Goal: Task Accomplishment & Management: Manage account settings

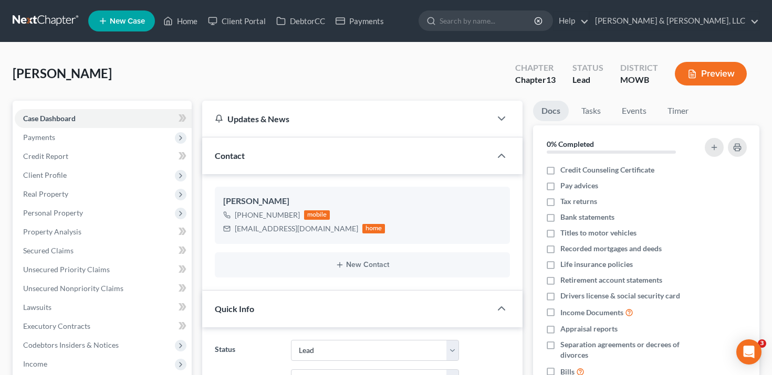
select select "8"
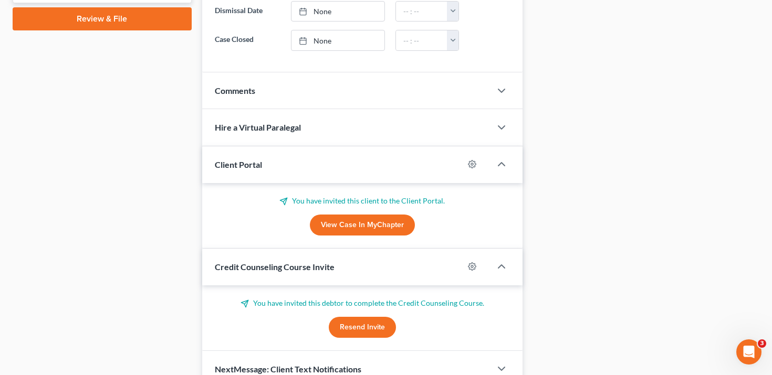
scroll to position [545, 0]
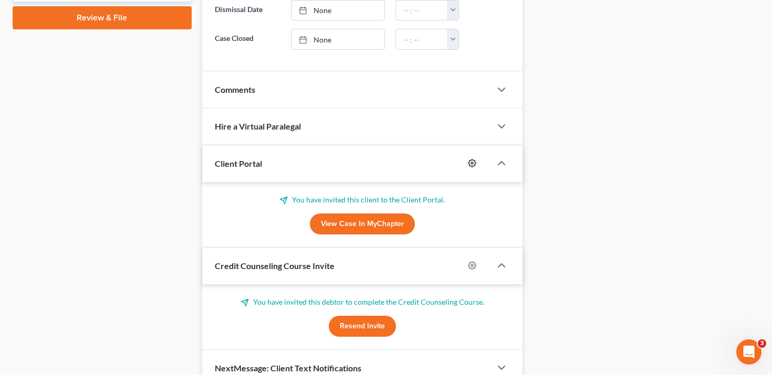
click at [472, 166] on icon "button" at bounding box center [472, 164] width 8 height 8
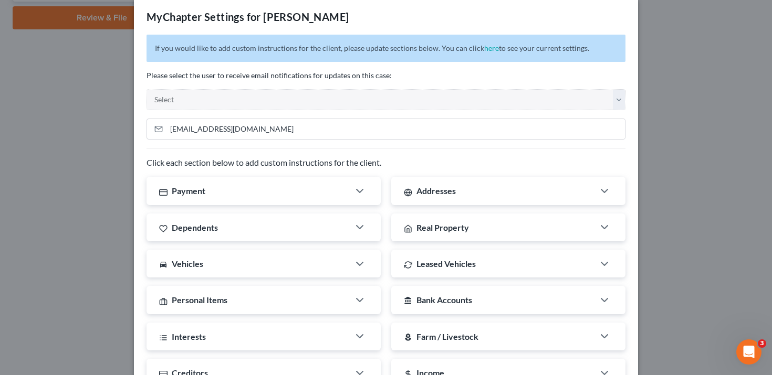
scroll to position [12, 0]
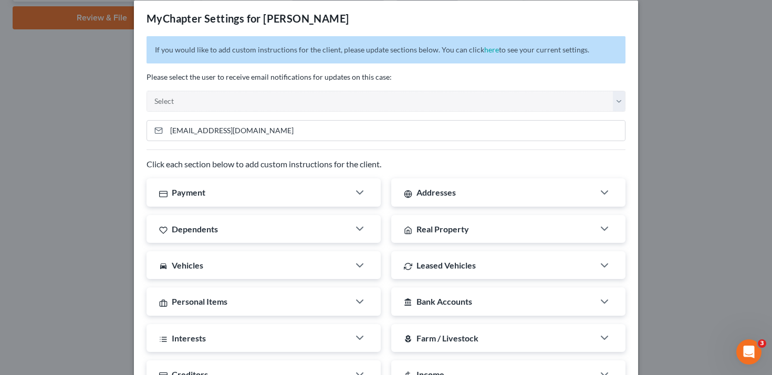
click at [100, 126] on div "MyChapter Settings for [PERSON_NAME] If you would like to add custom instructio…" at bounding box center [386, 187] width 772 height 375
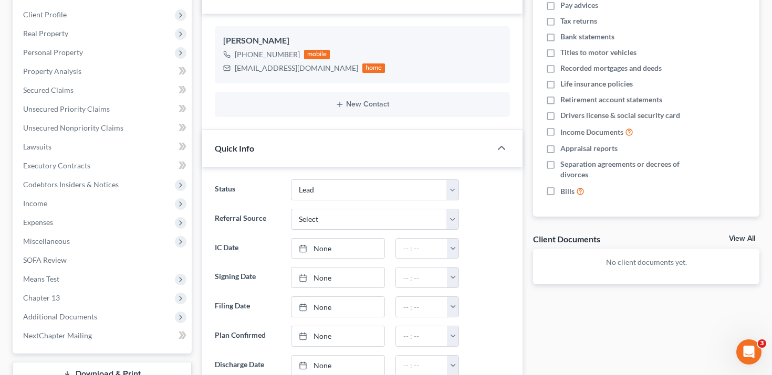
scroll to position [0, 0]
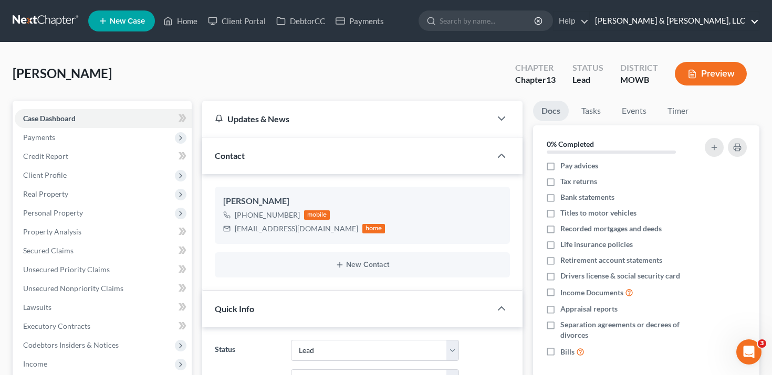
click at [739, 16] on link "[PERSON_NAME] & [PERSON_NAME], LLC" at bounding box center [674, 21] width 169 height 19
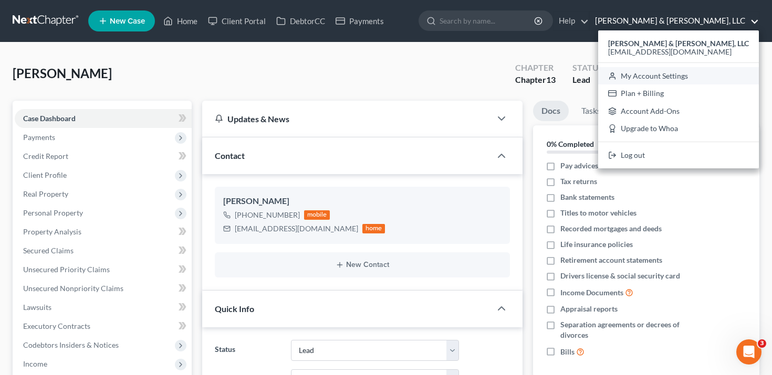
click at [702, 74] on link "My Account Settings" at bounding box center [678, 76] width 161 height 18
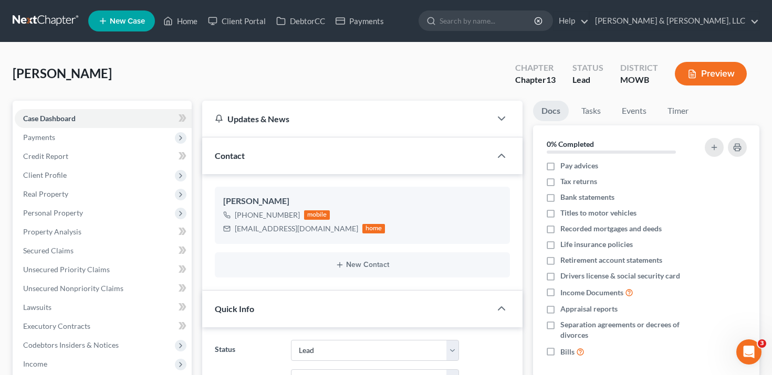
select select "23"
select select "17"
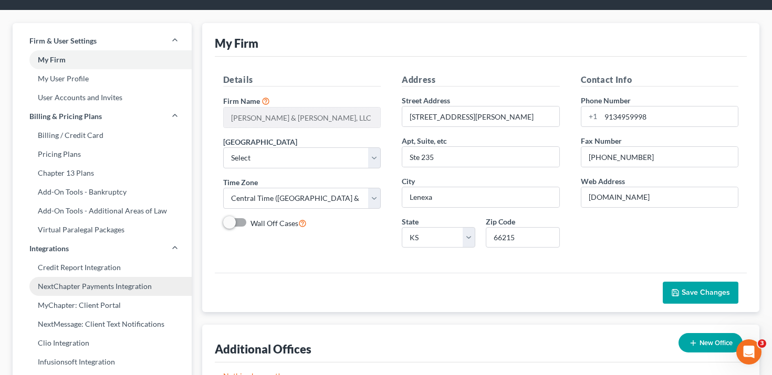
click at [103, 280] on link "NextChapter Payments Integration" at bounding box center [102, 286] width 179 height 19
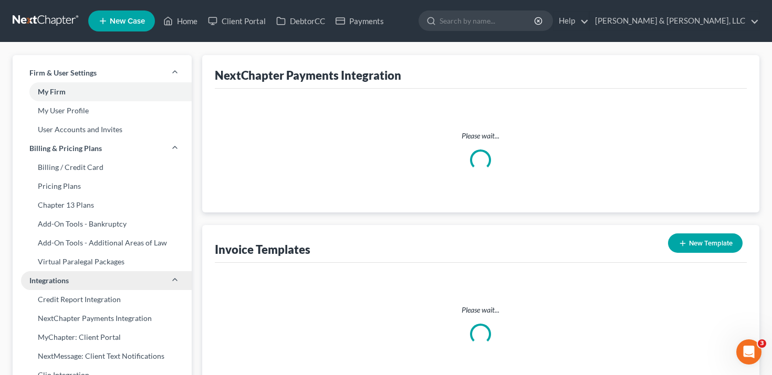
type textarea "Attached is a new invoice from [PERSON_NAME] & [PERSON_NAME], LLC. Please reach…"
type textarea "Please be advised that you cannot use a personal credit card to pay for your up…"
type input "[EMAIL_ADDRESS][DOMAIN_NAME]"
select select "1"
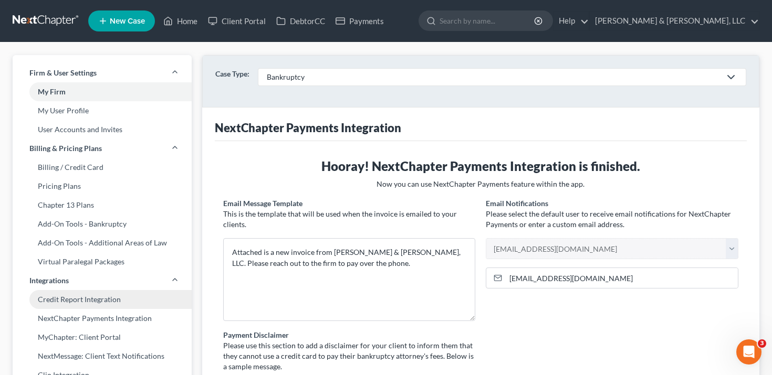
click at [102, 295] on link "Credit Report Integration" at bounding box center [102, 299] width 179 height 19
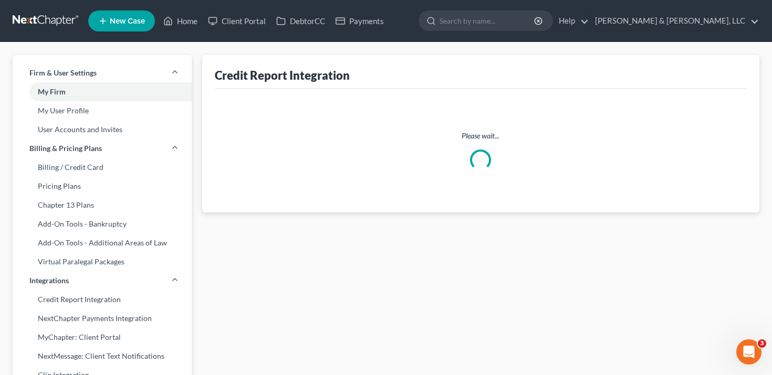
select select "17"
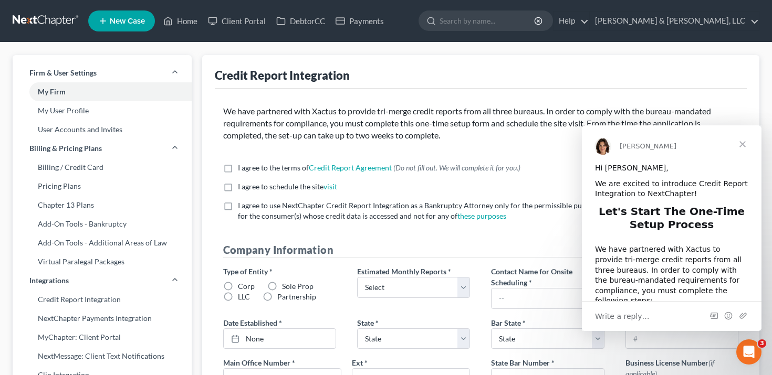
click at [743, 141] on span "Close" at bounding box center [742, 144] width 38 height 38
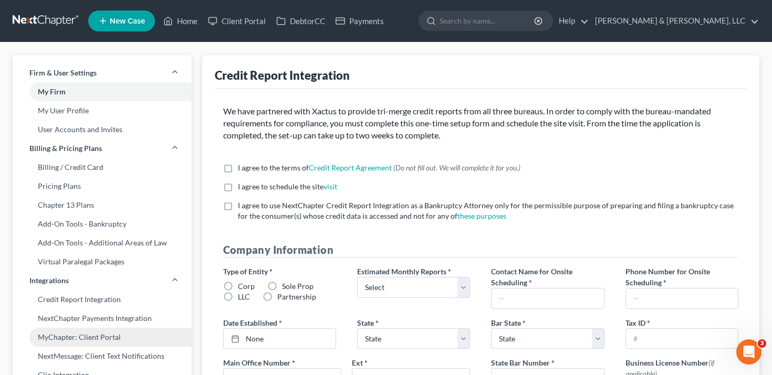
click at [93, 334] on link "MyChapter: Client Portal" at bounding box center [102, 337] width 179 height 19
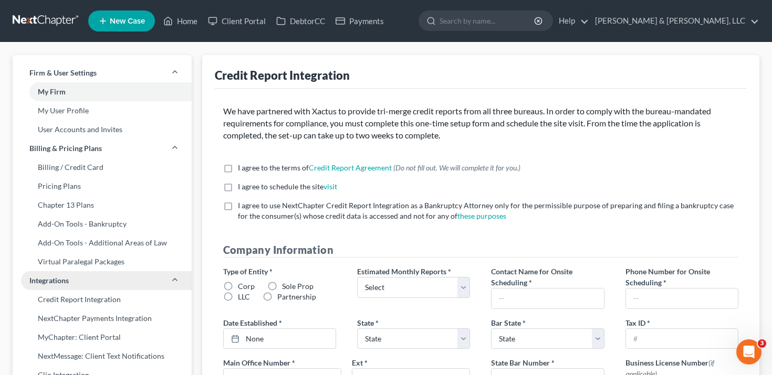
select select
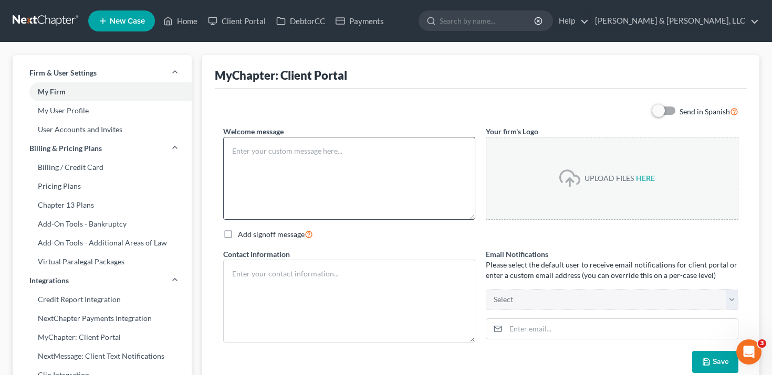
type textarea "Hello! Welcome to MyChapter. We are here to help make the bankruptcy filing pro…"
type textarea "You can contact your attorney at [EMAIL_ADDRESS][DOMAIN_NAME]. Or call us at [P…"
type input "[EMAIL_ADDRESS][DOMAIN_NAME]"
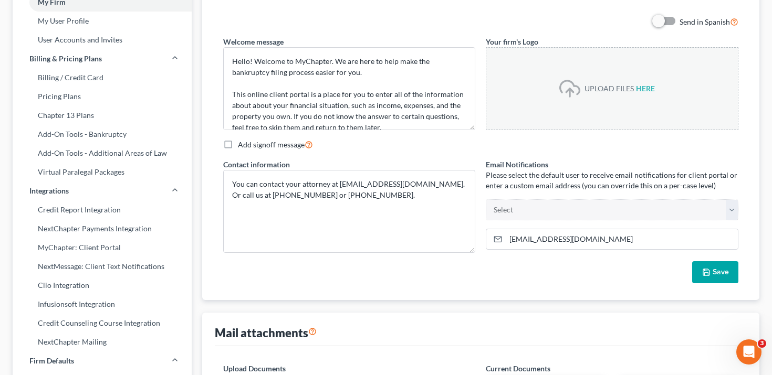
scroll to position [91, 0]
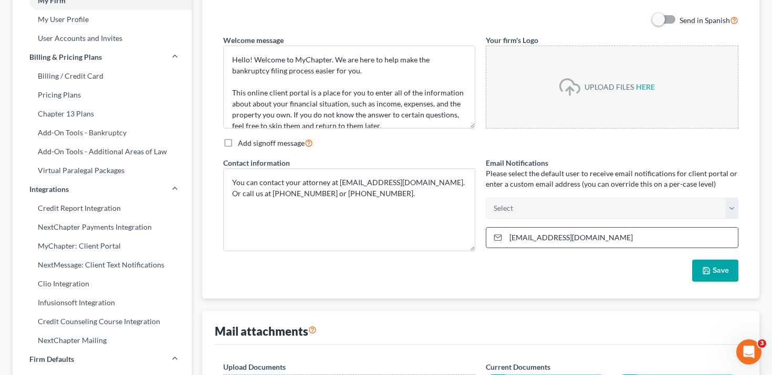
drag, startPoint x: 603, startPoint y: 236, endPoint x: 501, endPoint y: 234, distance: 101.3
click at [501, 234] on div "[EMAIL_ADDRESS][DOMAIN_NAME]" at bounding box center [612, 237] width 253 height 21
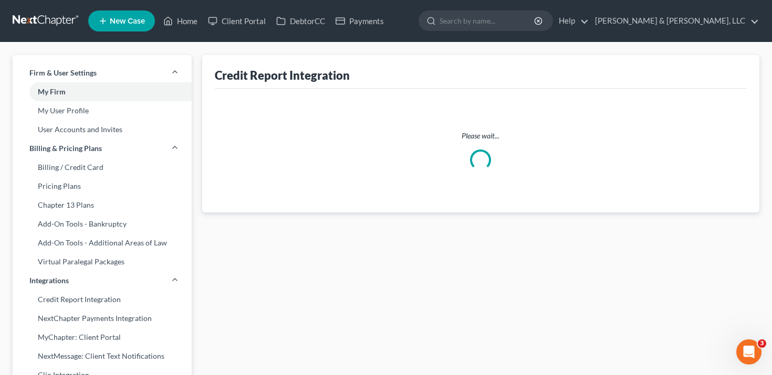
select select "17"
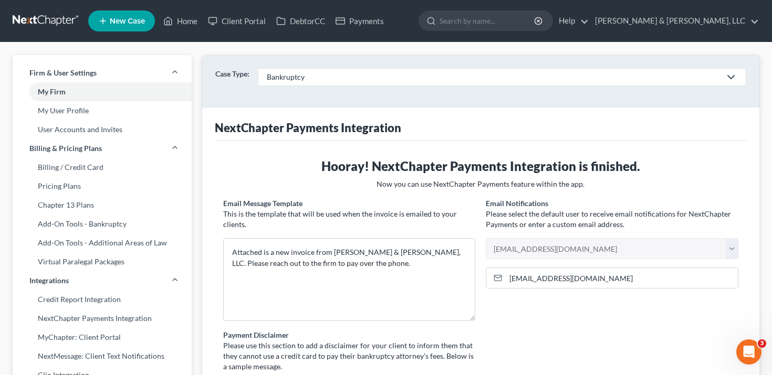
scroll to position [32, 0]
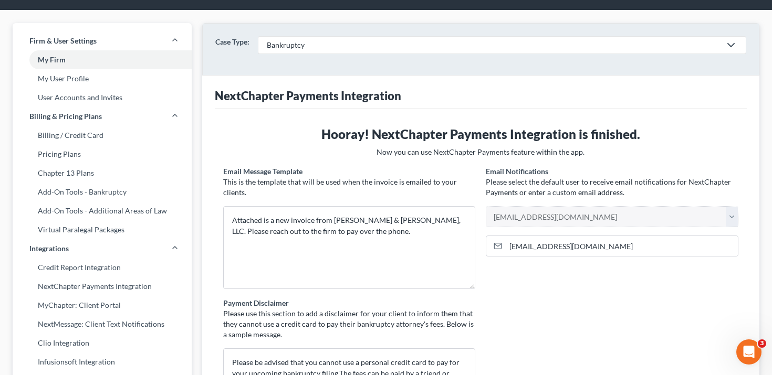
select select "46"
select select "23"
select select "17"
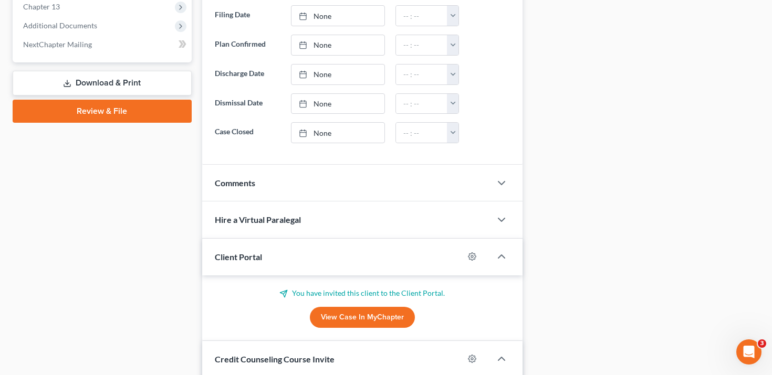
scroll to position [541, 0]
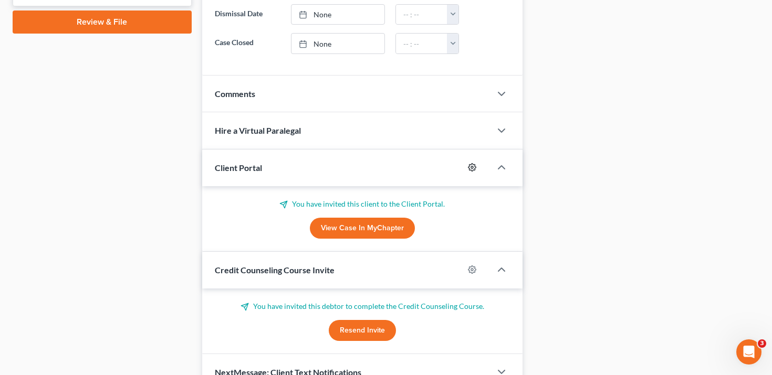
click at [471, 167] on circle "button" at bounding box center [472, 167] width 2 height 2
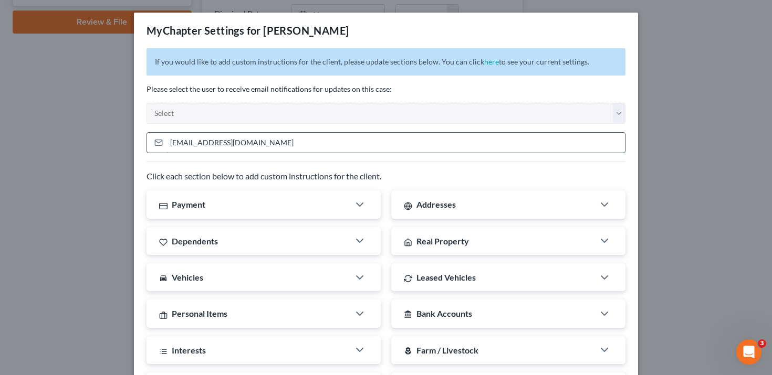
click at [495, 141] on input "[EMAIL_ADDRESS][DOMAIN_NAME]" at bounding box center [395, 143] width 458 height 20
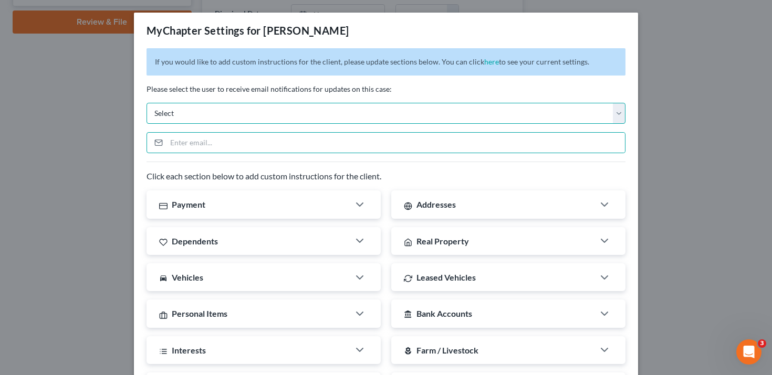
click at [517, 117] on select "Select [EMAIL_ADDRESS][DOMAIN_NAME] [EMAIL_ADDRESS][DOMAIN_NAME] [EMAIL_ADDRESS…" at bounding box center [385, 113] width 479 height 21
select select "3"
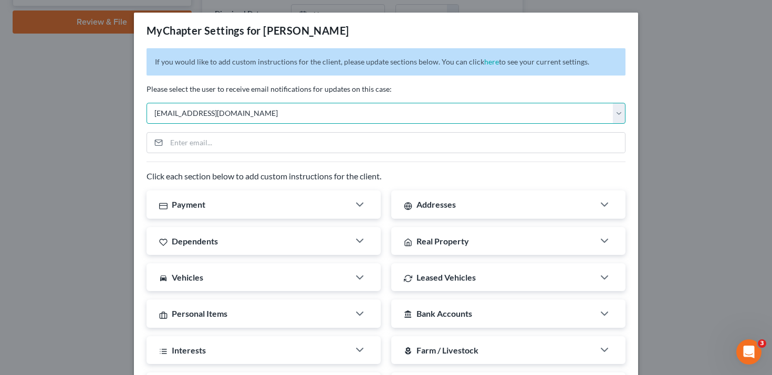
click at [146, 103] on select "Select [EMAIL_ADDRESS][DOMAIN_NAME] [EMAIL_ADDRESS][DOMAIN_NAME] [EMAIL_ADDRESS…" at bounding box center [385, 113] width 479 height 21
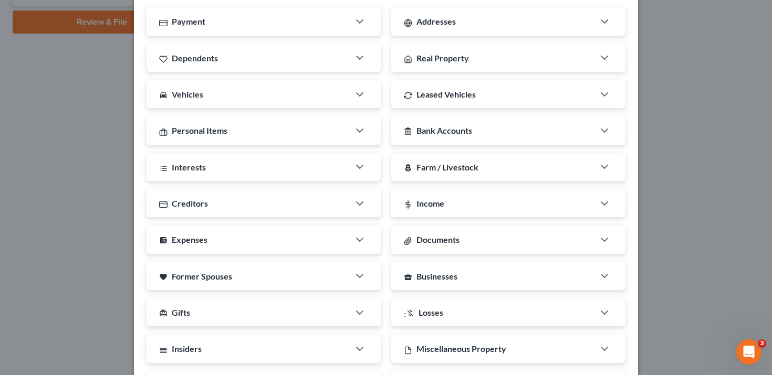
scroll to position [0, 0]
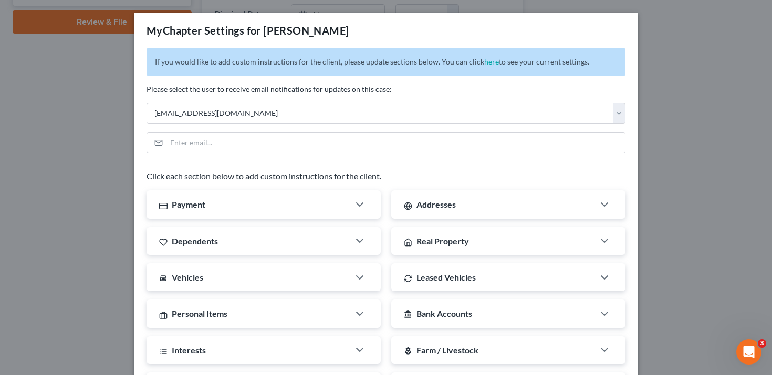
click at [671, 73] on div "MyChapter Settings for [PERSON_NAME] If you would like to add custom instructio…" at bounding box center [386, 187] width 772 height 375
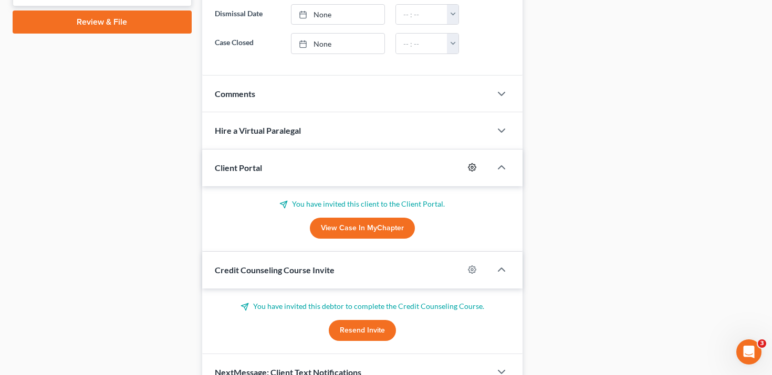
click at [470, 163] on icon "button" at bounding box center [472, 167] width 8 height 8
select select "3"
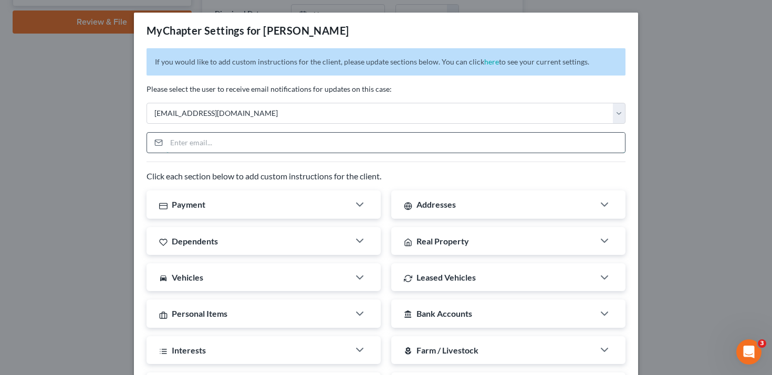
click at [498, 145] on input "email" at bounding box center [395, 143] width 458 height 20
paste input "[EMAIL_ADDRESS][DOMAIN_NAME]"
type input "[EMAIL_ADDRESS][DOMAIN_NAME]"
